Goal: Information Seeking & Learning: Learn about a topic

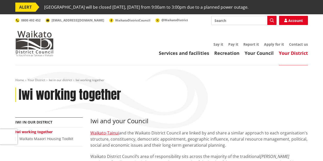
scroll to position [77, 0]
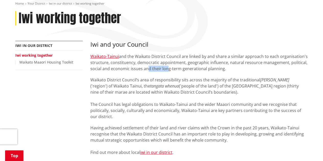
drag, startPoint x: 145, startPoint y: 67, endPoint x: 165, endPoint y: 70, distance: 20.2
click at [165, 70] on span "and the Waikato District Council are linked by and share a similar approach to …" at bounding box center [199, 63] width 218 height 18
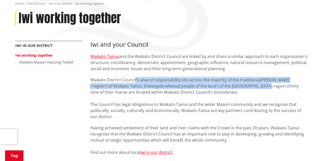
drag, startPoint x: 134, startPoint y: 81, endPoint x: 223, endPoint y: 87, distance: 89.1
click at [223, 87] on p "Waikato District Council’s area of responsibility sits across the majority of t…" at bounding box center [199, 98] width 218 height 43
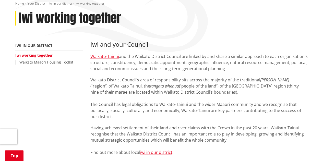
scroll to position [102, 0]
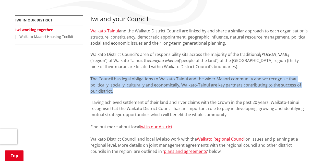
drag, startPoint x: 200, startPoint y: 91, endPoint x: 80, endPoint y: 80, distance: 120.1
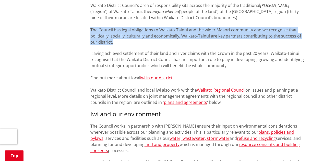
scroll to position [153, 0]
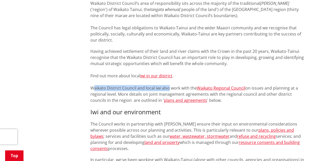
drag, startPoint x: 92, startPoint y: 88, endPoint x: 167, endPoint y: 88, distance: 74.9
click at [167, 88] on span ". Waikato District Council and local iwi also work with the Waikato Regional Co…" at bounding box center [194, 88] width 208 height 30
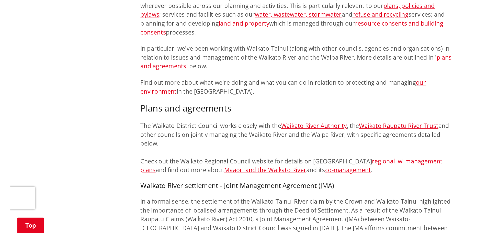
scroll to position [307, 0]
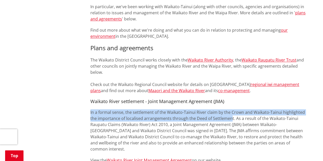
drag, startPoint x: 87, startPoint y: 106, endPoint x: 230, endPoint y: 111, distance: 143.5
click at [230, 111] on span "In a formal sense, the settlement of the Waikato-Tainui River claim by the Crow…" at bounding box center [197, 131] width 215 height 42
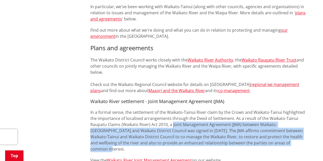
drag, startPoint x: 172, startPoint y: 119, endPoint x: 285, endPoint y: 137, distance: 114.4
click at [285, 137] on p "In a formal sense, the settlement of the Waikato-Tainui River claim by the Crow…" at bounding box center [199, 130] width 218 height 43
copy span "Joint Management Agreement (JMA) between Waikato-Tainui and Waikato District Co…"
